Goal: Check status: Check status

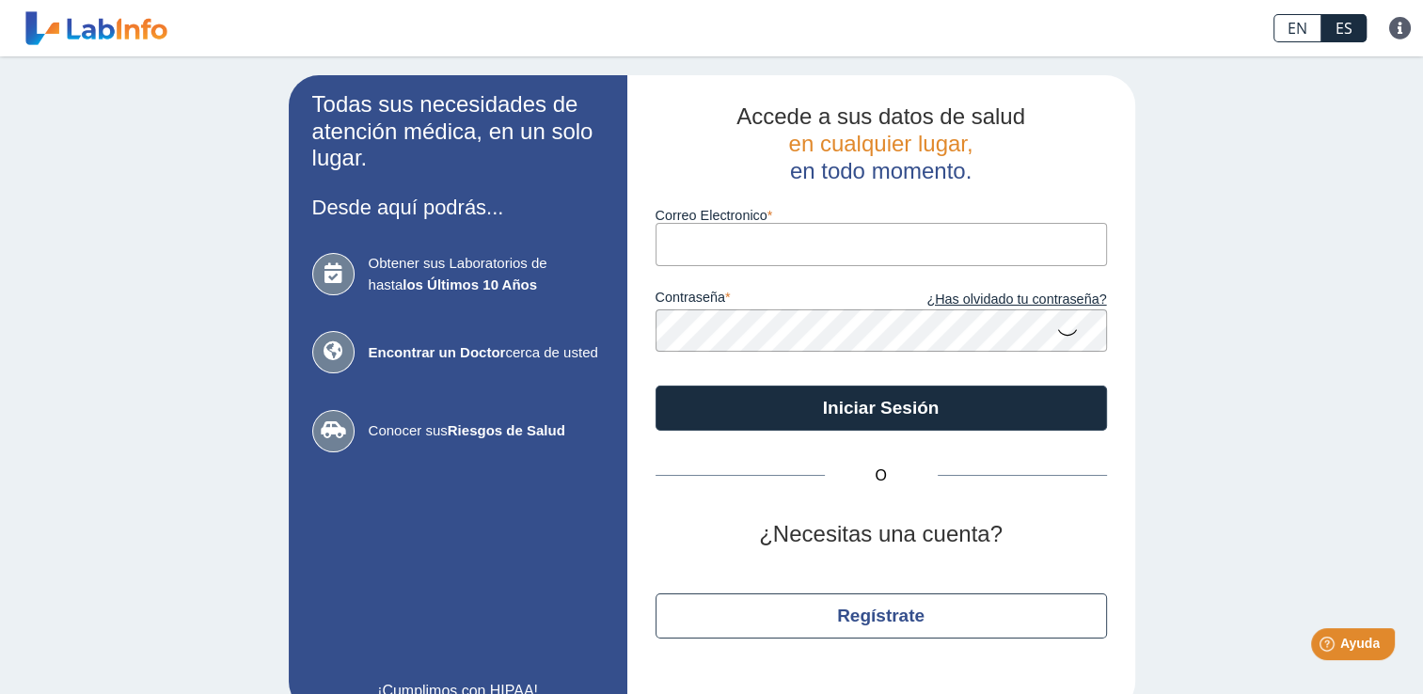
click at [818, 258] on input "Correo Electronico" at bounding box center [881, 244] width 451 height 42
type input "[EMAIL_ADDRESS][DOMAIN_NAME]"
click at [656, 386] on button "Iniciar Sesión" at bounding box center [881, 408] width 451 height 45
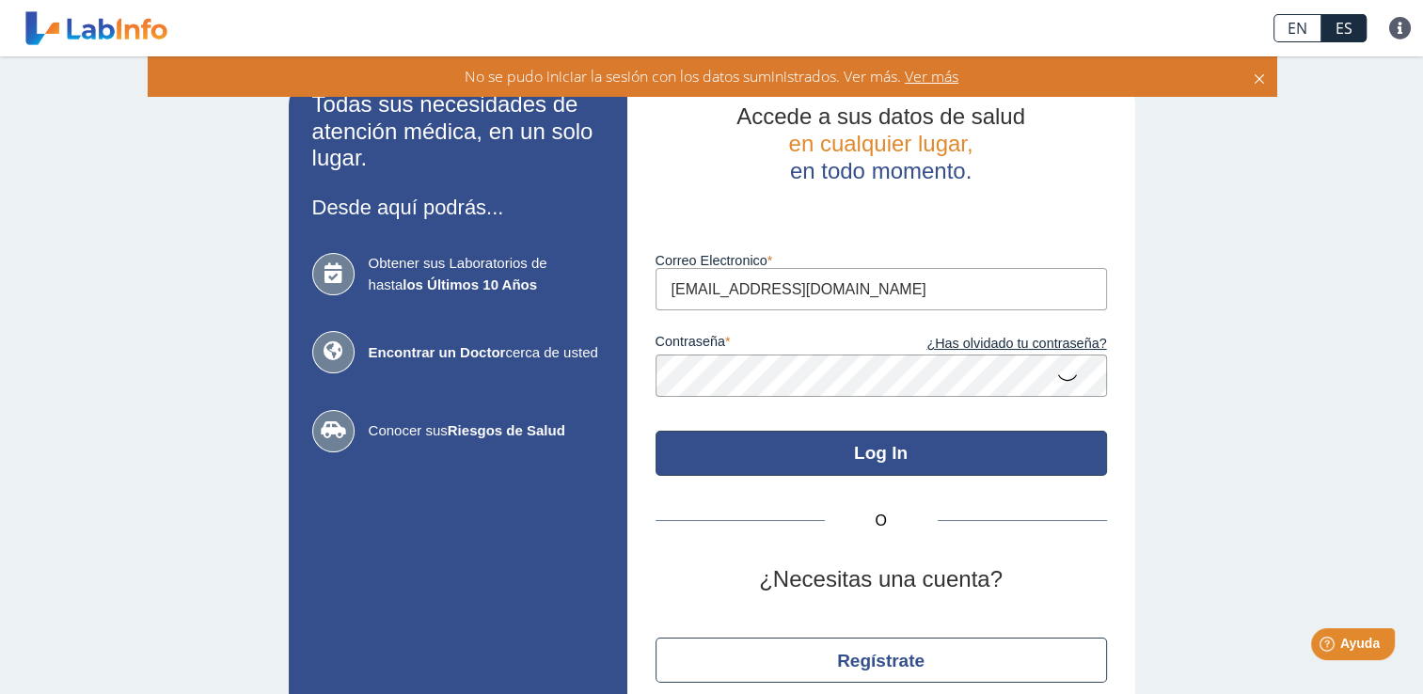
click at [766, 450] on button "Log In" at bounding box center [881, 453] width 451 height 45
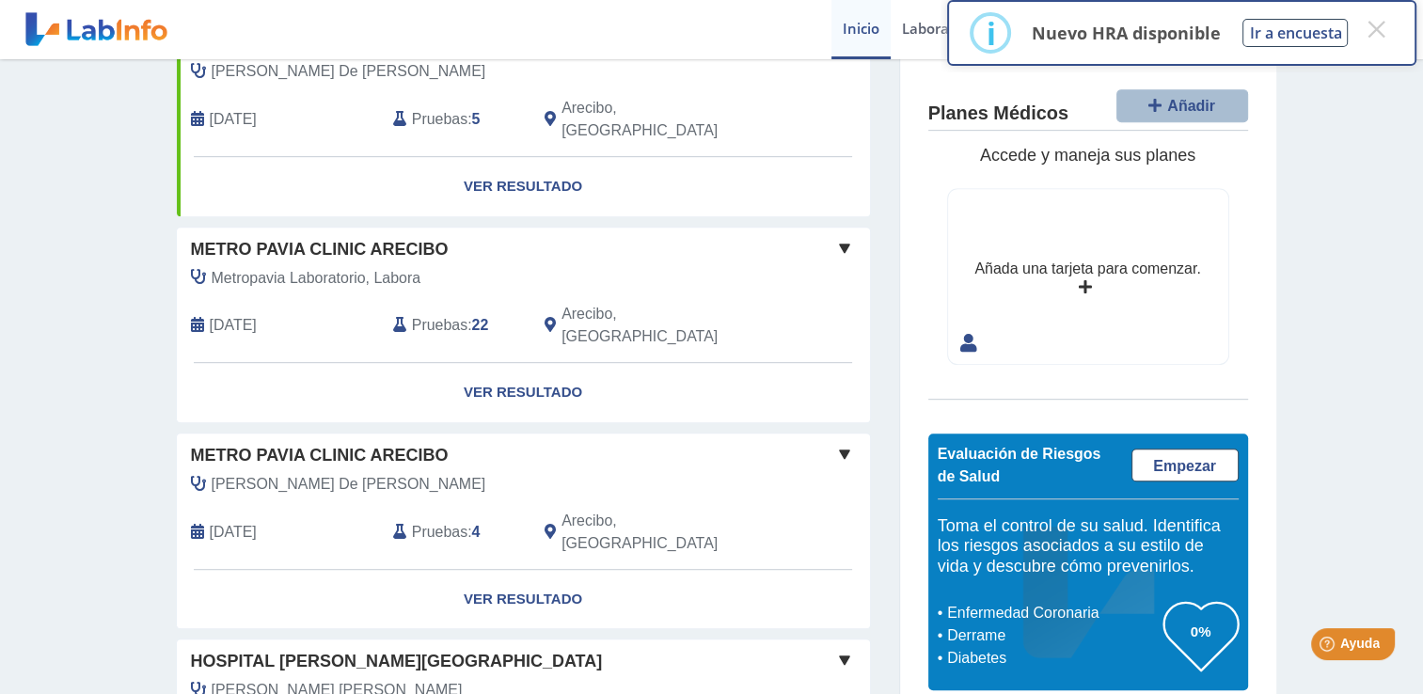
scroll to position [1034, 0]
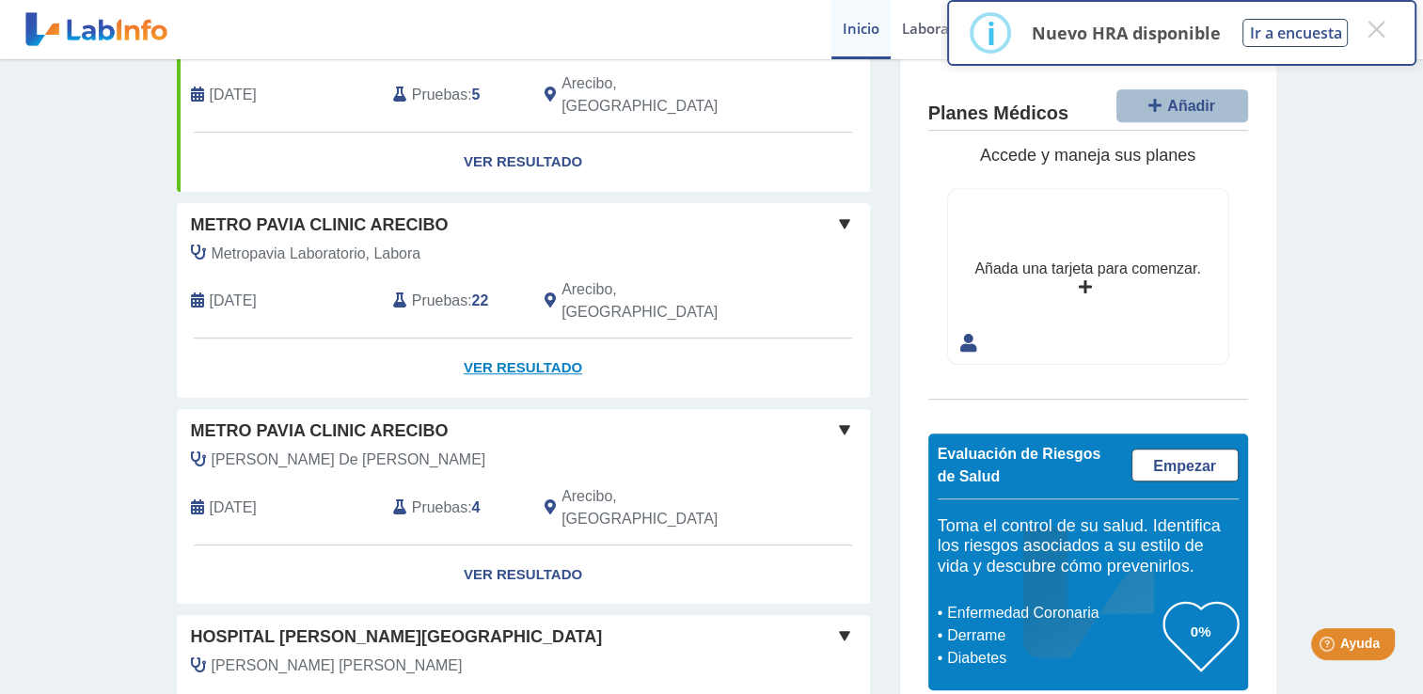
click at [548, 339] on link "Ver Resultado" at bounding box center [523, 368] width 693 height 59
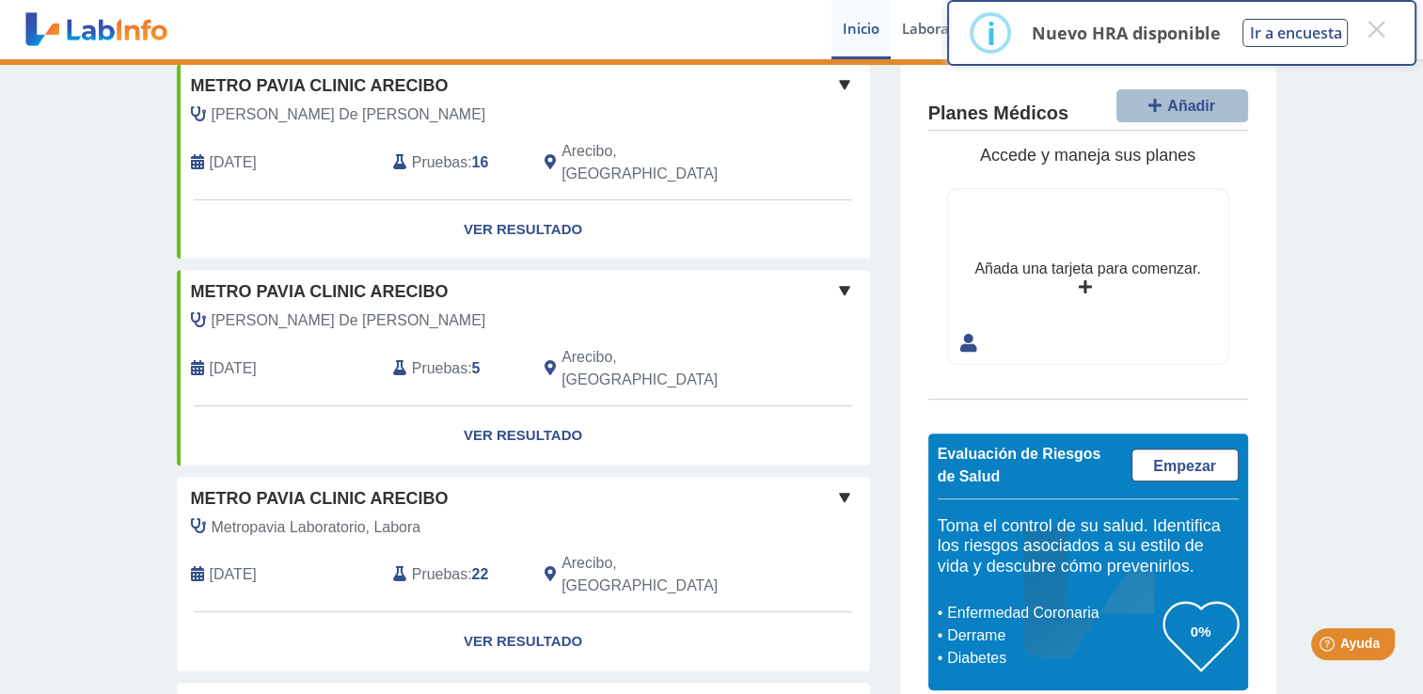
scroll to position [714, 0]
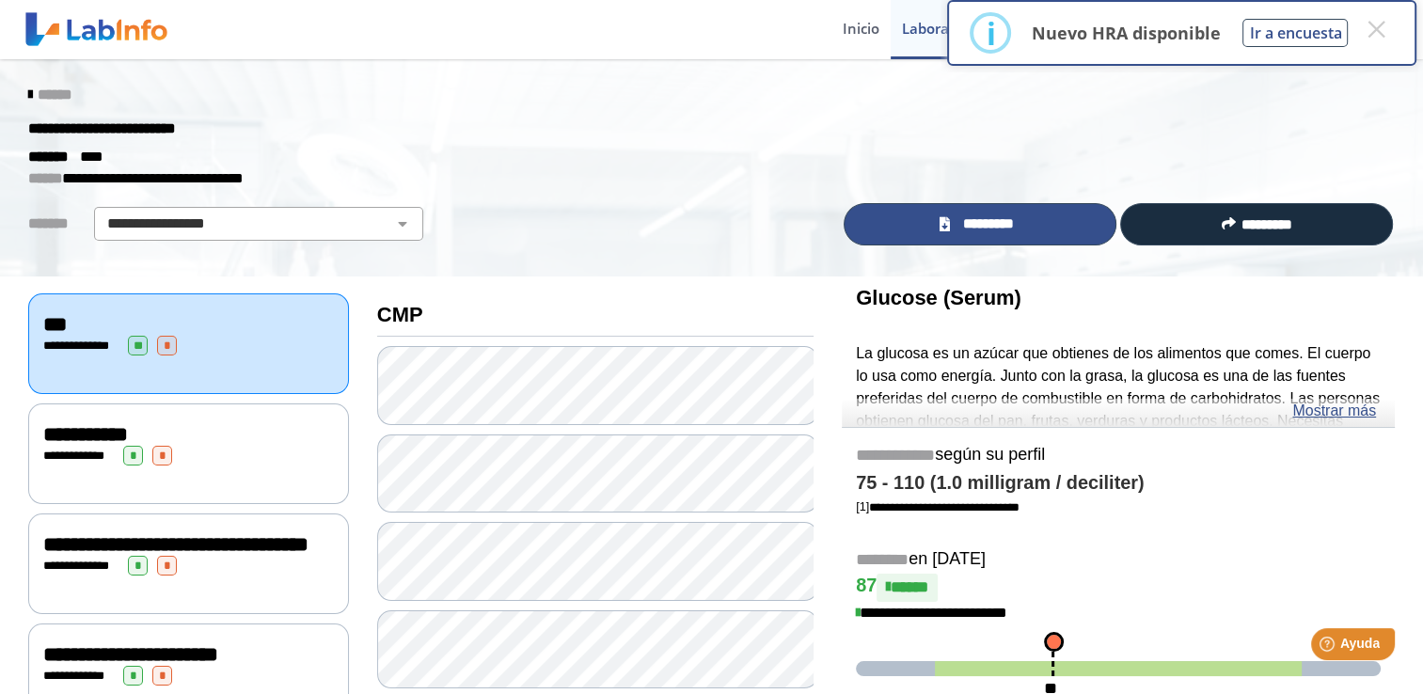
click at [1026, 225] on link "*********" at bounding box center [980, 224] width 273 height 42
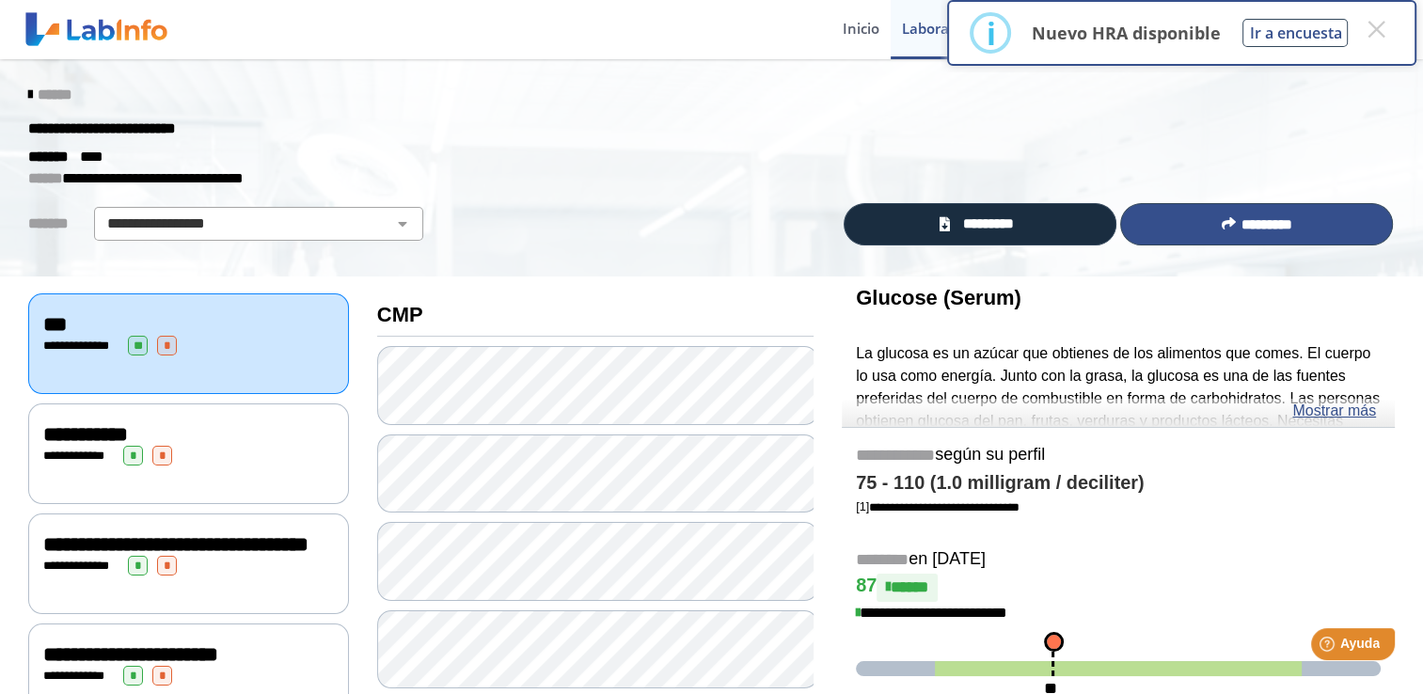
click at [1255, 227] on span "*********" at bounding box center [1267, 224] width 51 height 14
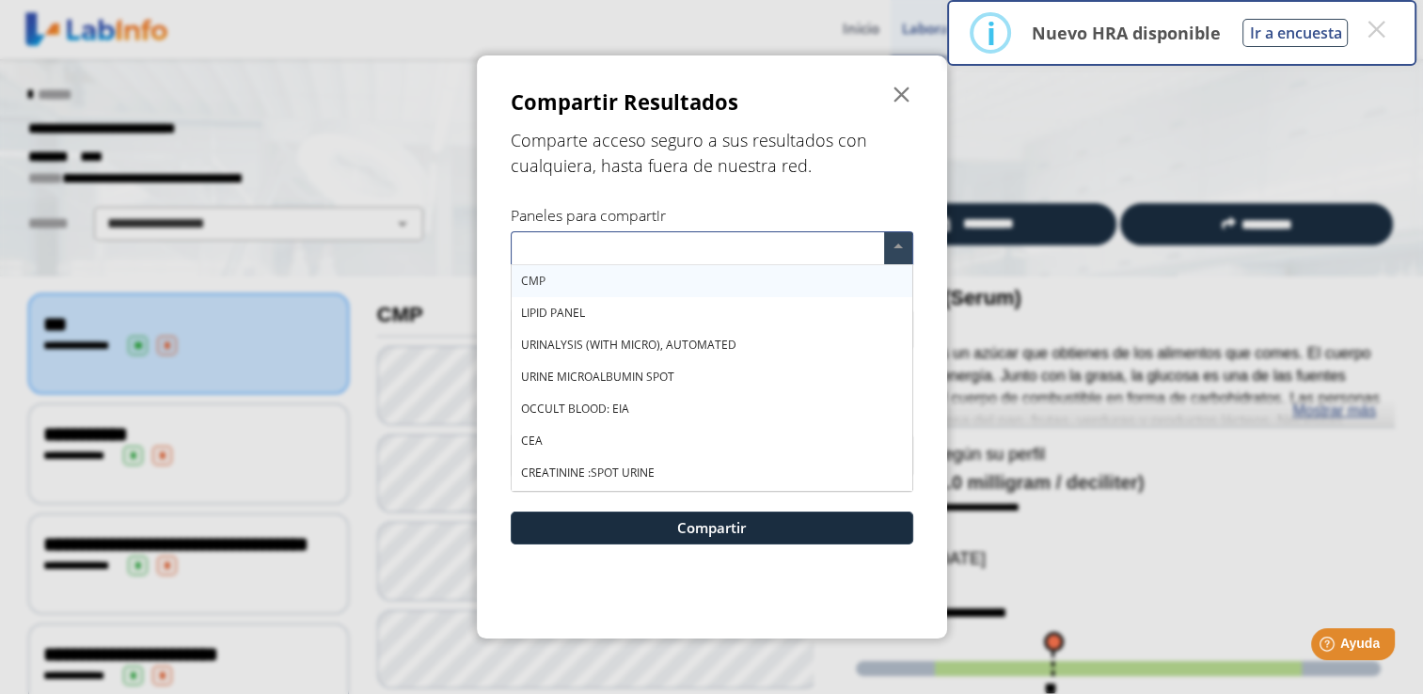
click at [706, 242] on input "text" at bounding box center [701, 250] width 366 height 27
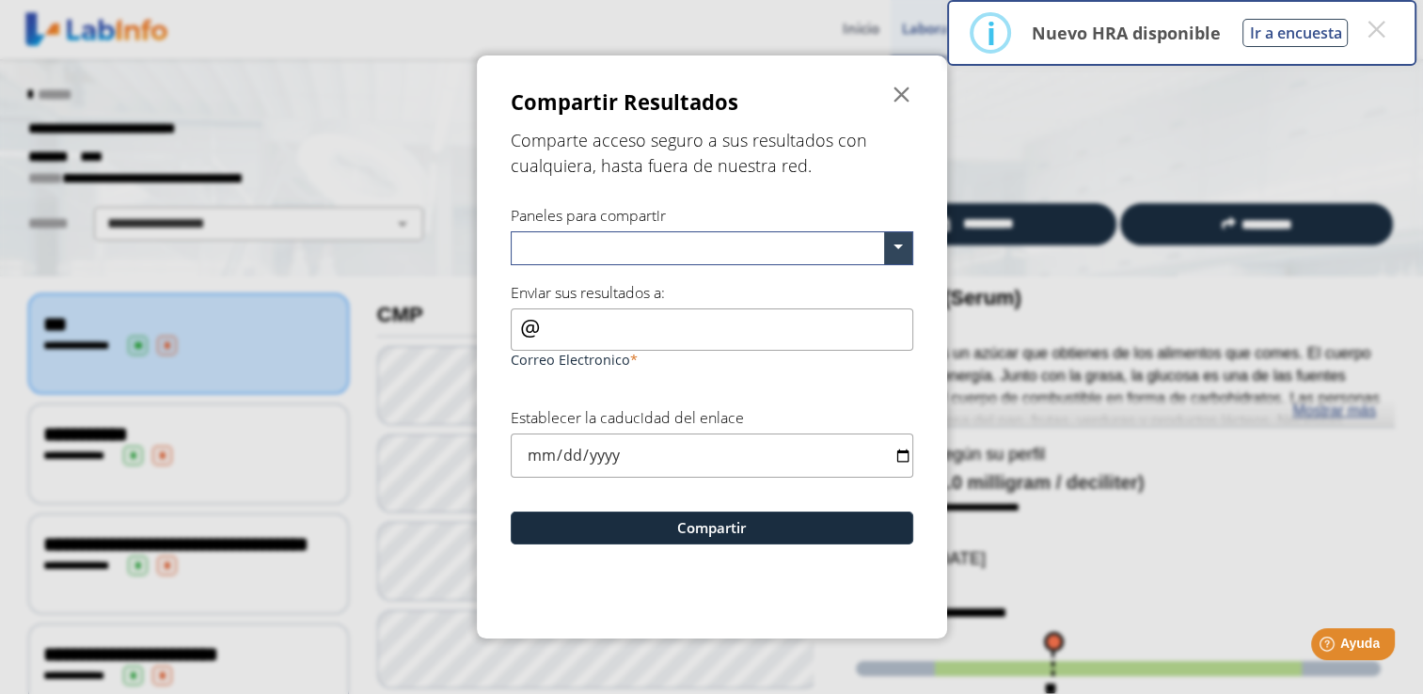
click at [877, 189] on form "Compartir Resultados  Comparte acceso seguro a sus resultados con cualquiera, …" at bounding box center [712, 346] width 470 height 583
click at [628, 333] on input "Correo Electronico" at bounding box center [712, 330] width 403 height 42
click at [647, 315] on input "Correo Electronico" at bounding box center [712, 330] width 403 height 42
type input "d"
click at [1026, 77] on ngb-modal-window "Compartir Resultados  Comparte acceso seguro a sus resultados con cualquiera, …" at bounding box center [711, 347] width 1423 height 694
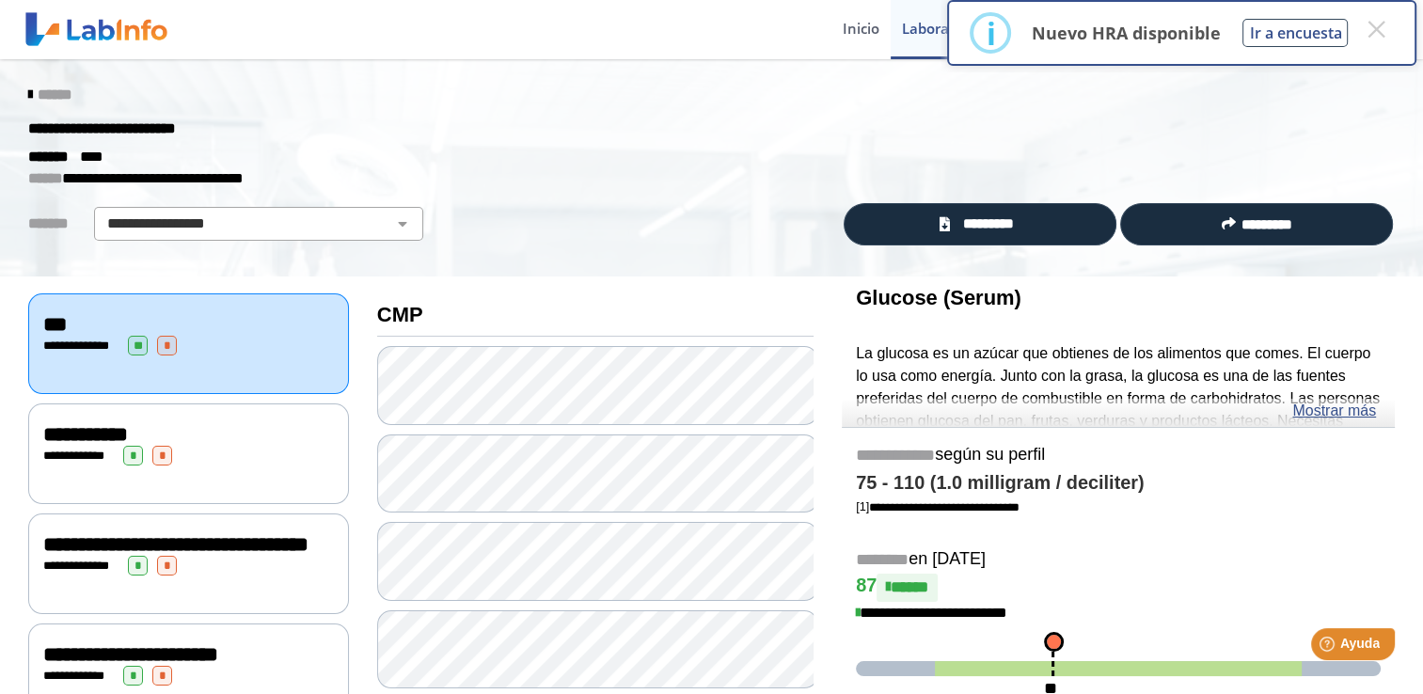
click at [28, 88] on icon at bounding box center [30, 94] width 4 height 15
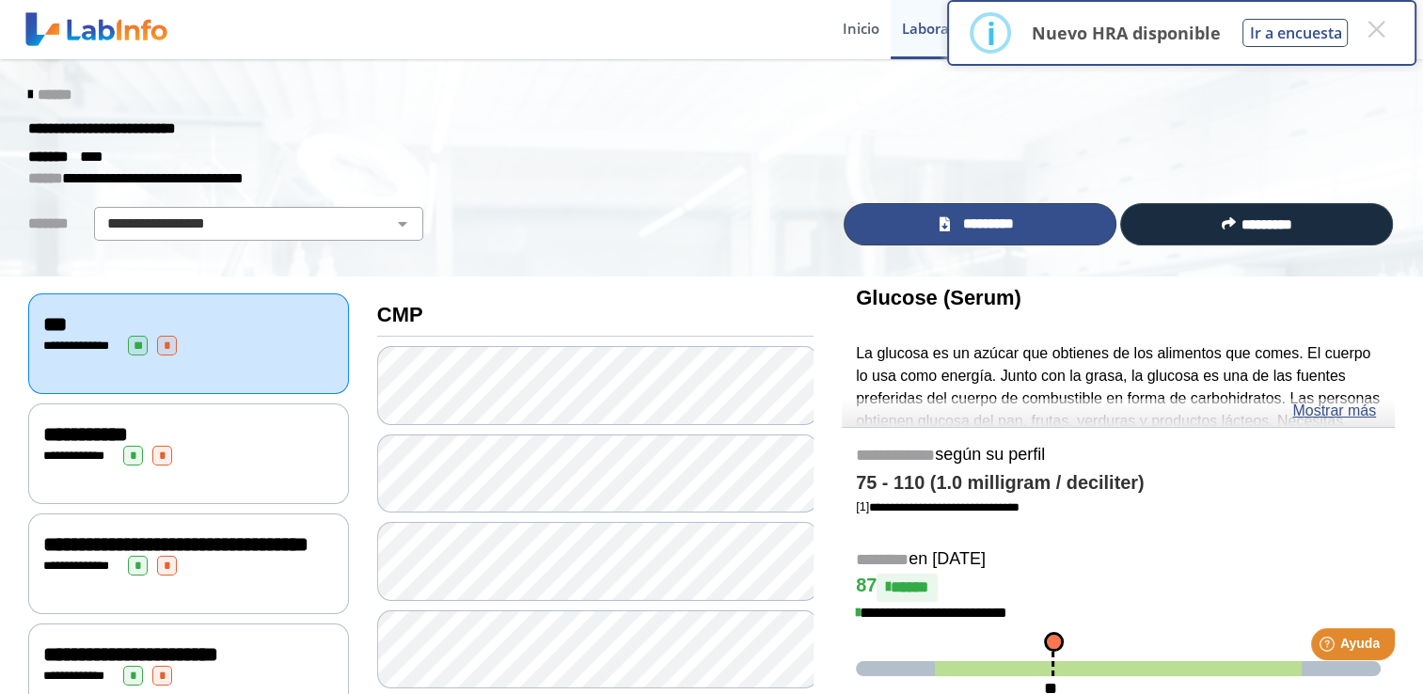
click at [1046, 216] on link "*********" at bounding box center [980, 224] width 273 height 42
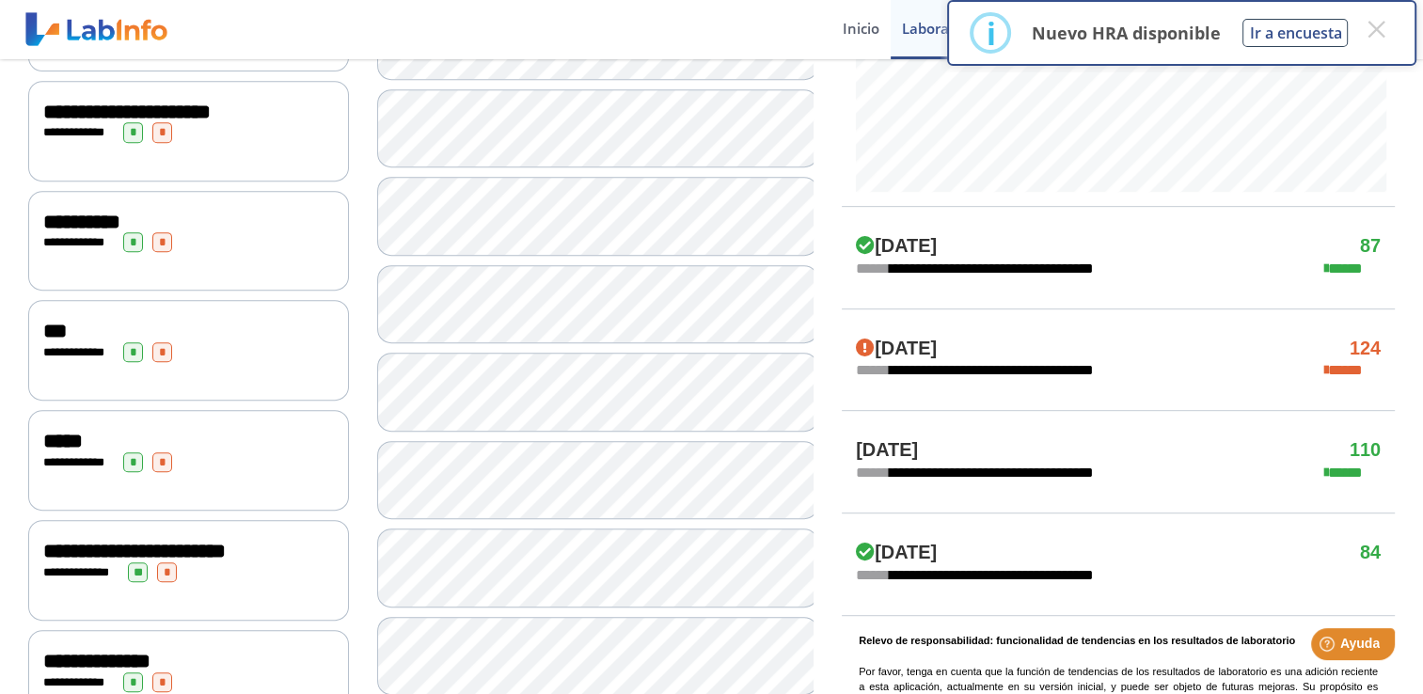
scroll to position [869, 0]
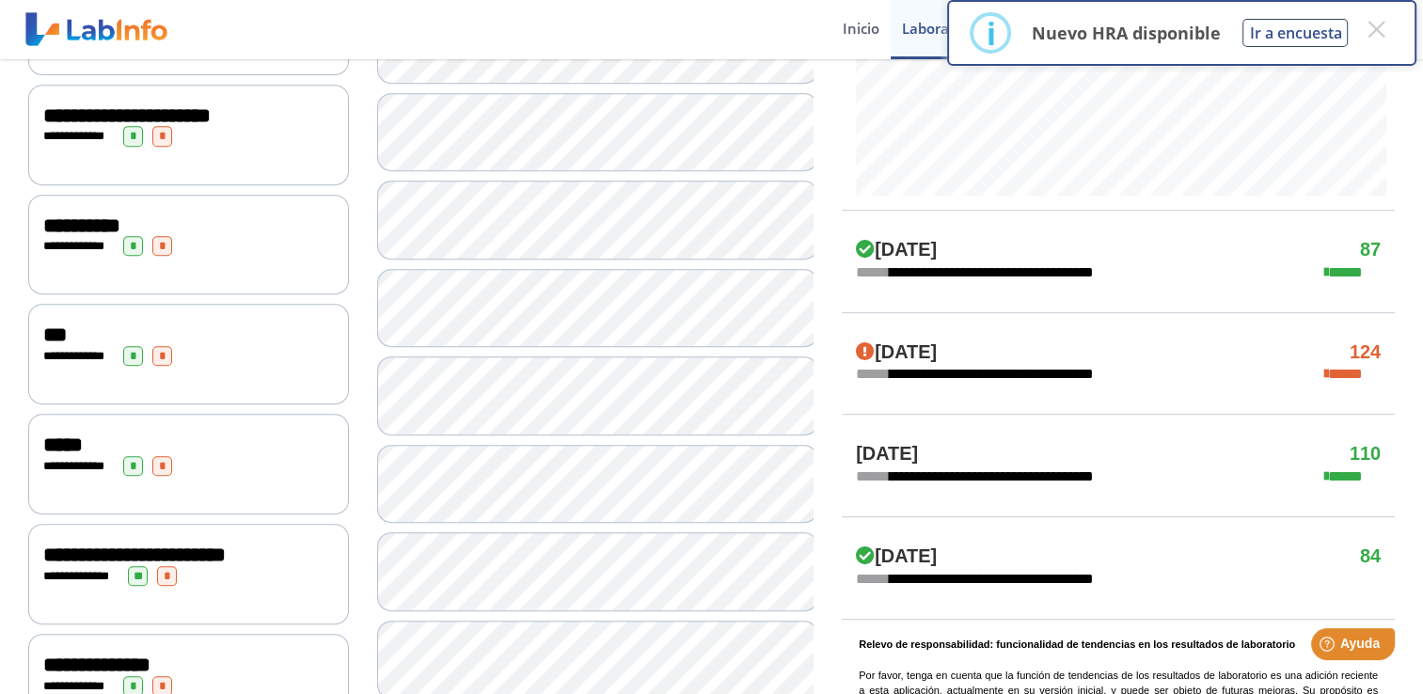
click at [1204, 261] on div "**********" at bounding box center [1118, 272] width 553 height 23
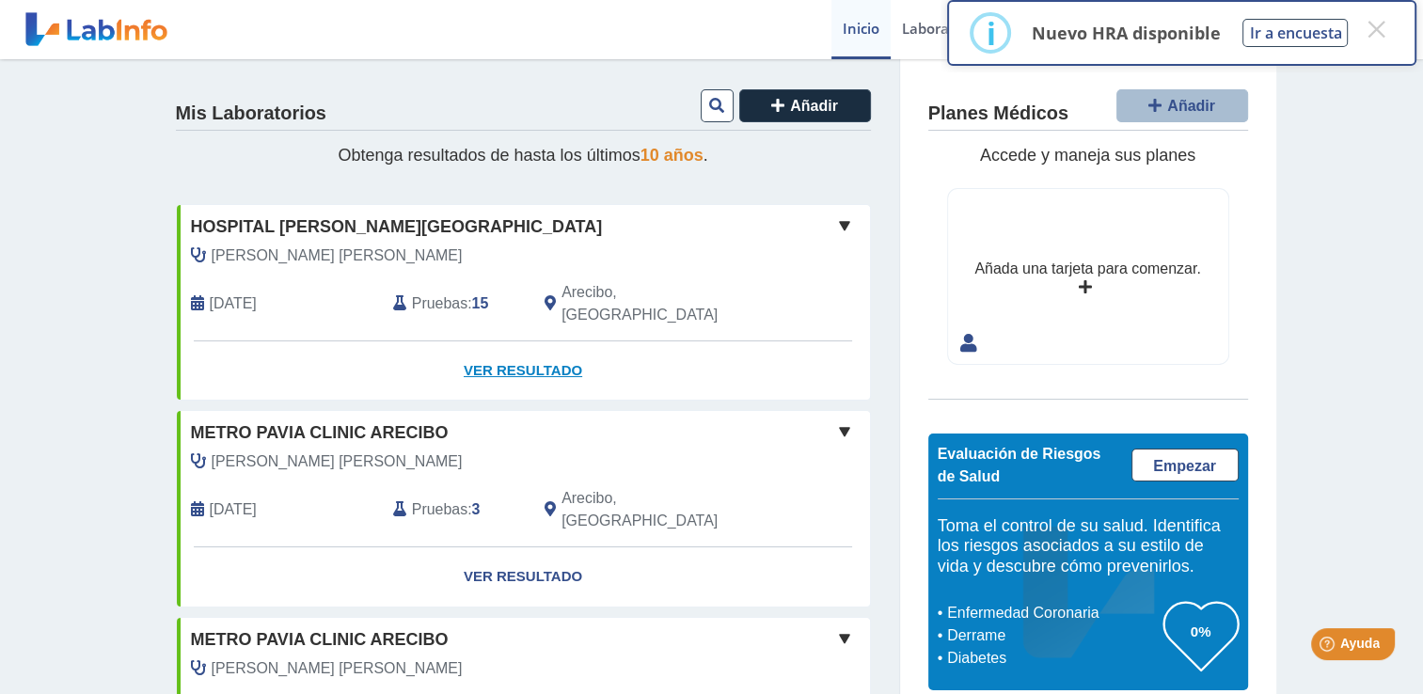
scroll to position [1034, 0]
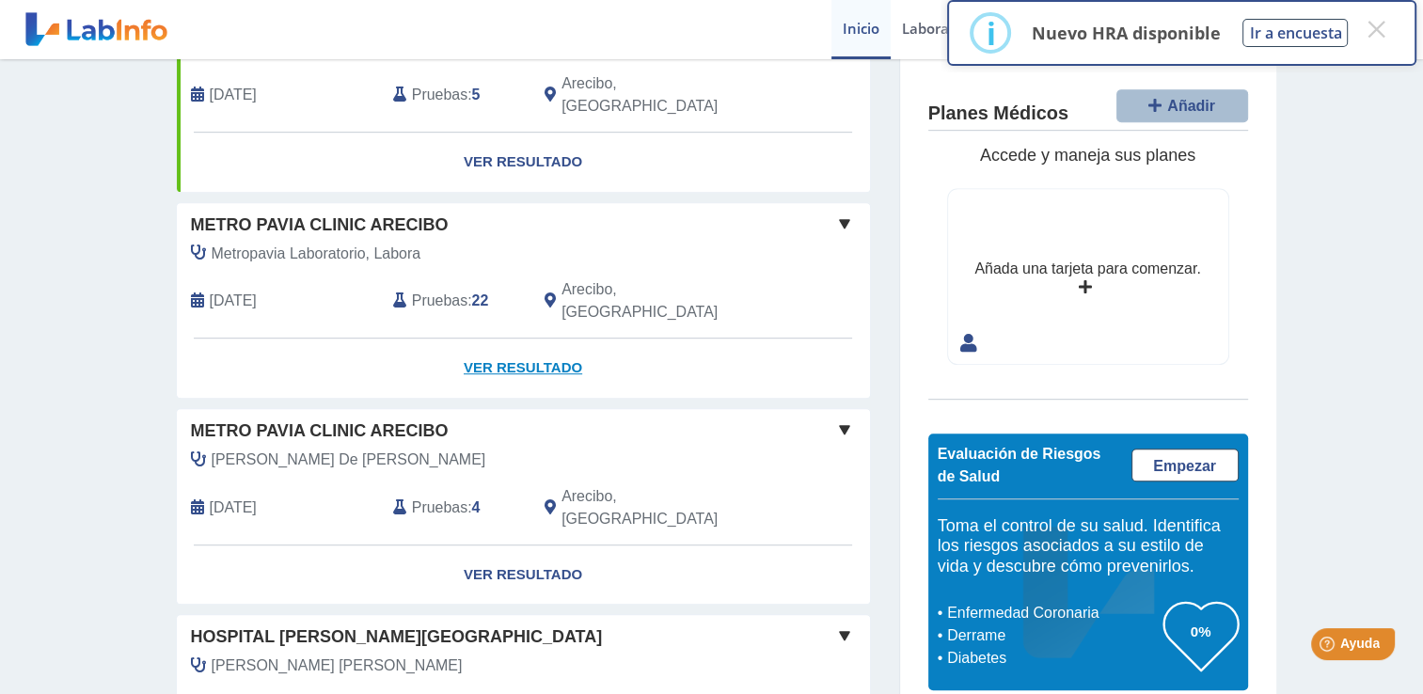
click at [531, 339] on link "Ver Resultado" at bounding box center [523, 368] width 693 height 59
